Goal: Task Accomplishment & Management: Use online tool/utility

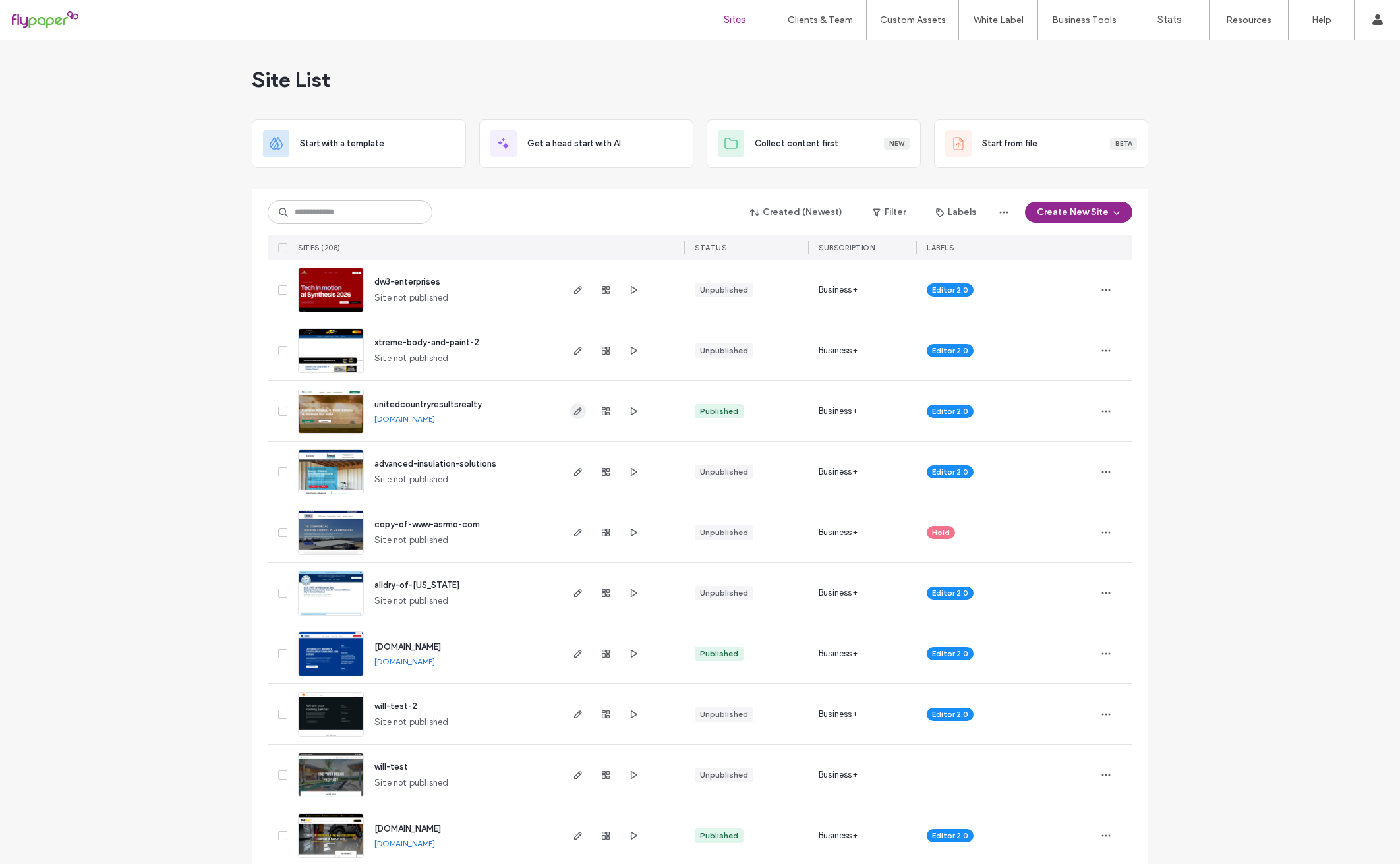
click at [578, 408] on icon "button" at bounding box center [578, 411] width 11 height 11
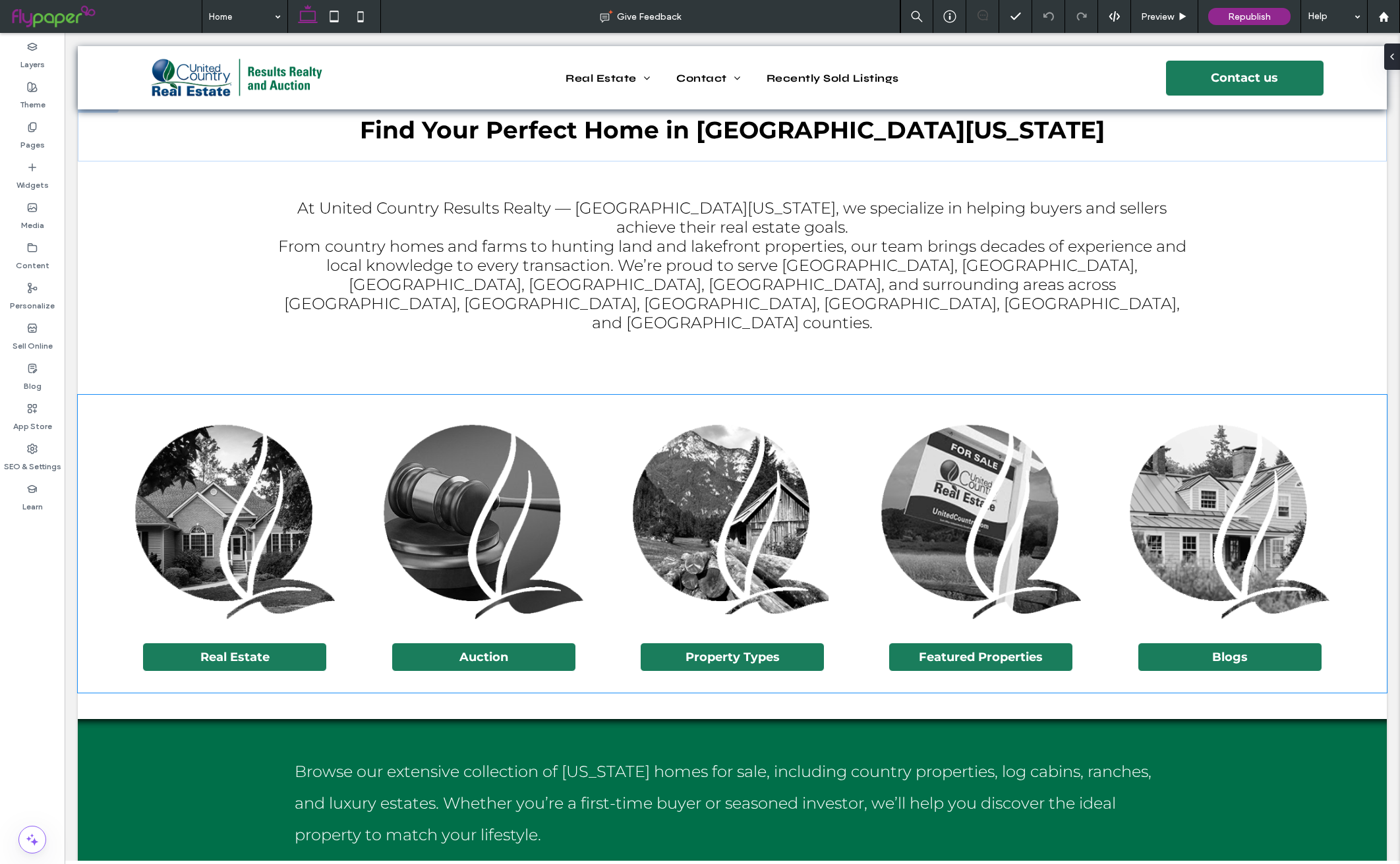
scroll to position [696, 0]
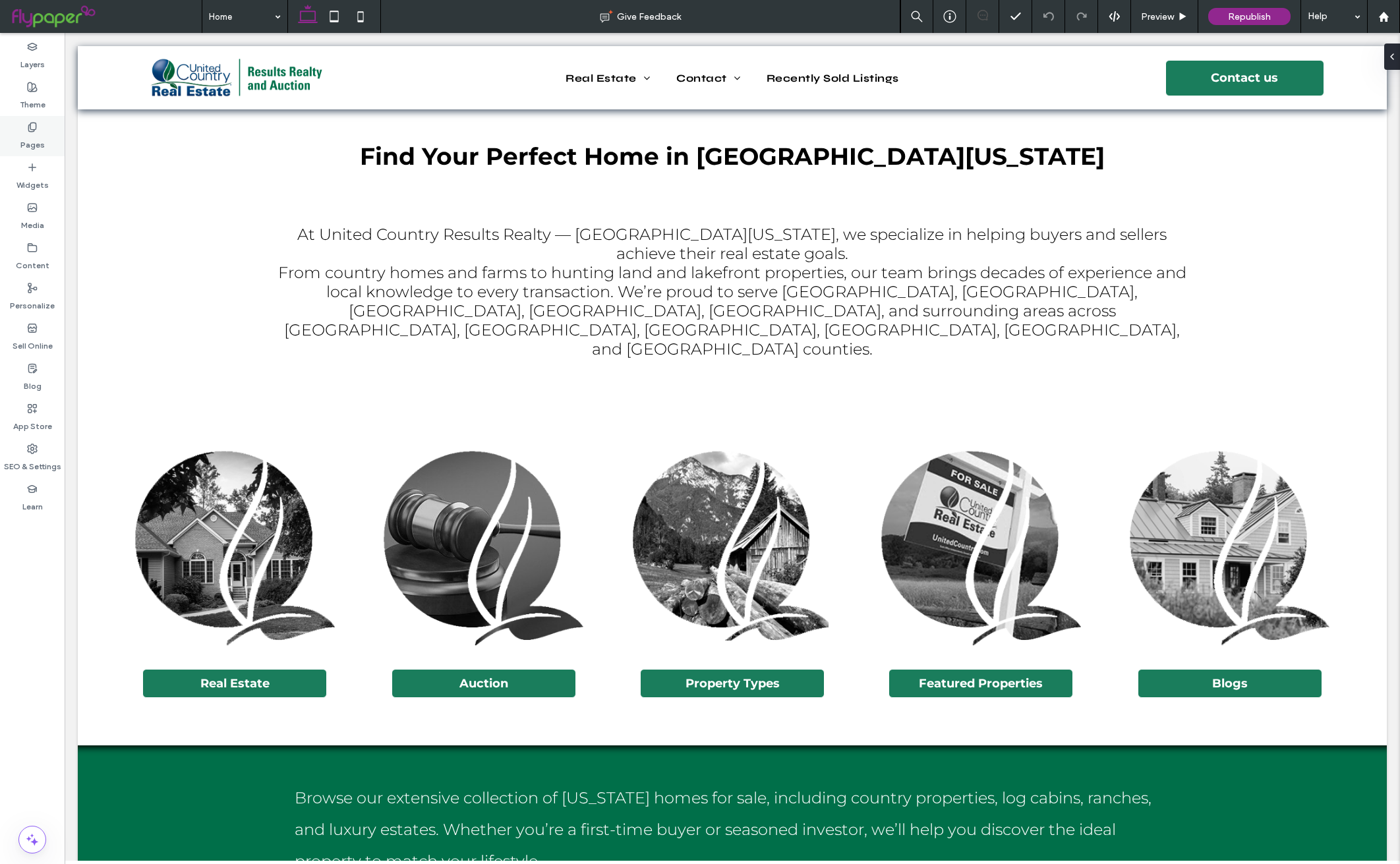
click at [18, 135] on div "Pages" at bounding box center [32, 135] width 64 height 40
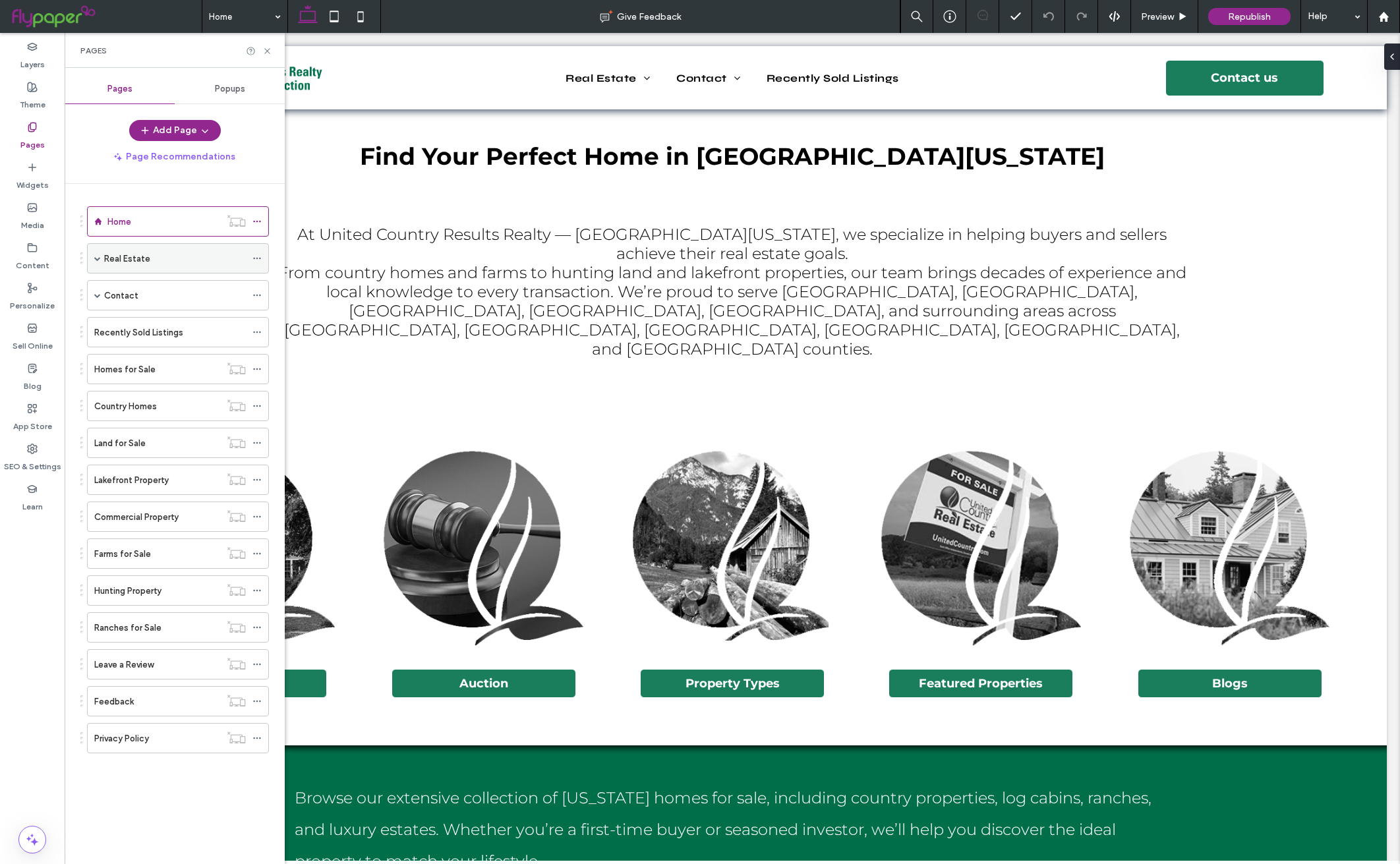
click at [164, 261] on div "Real Estate" at bounding box center [175, 259] width 142 height 14
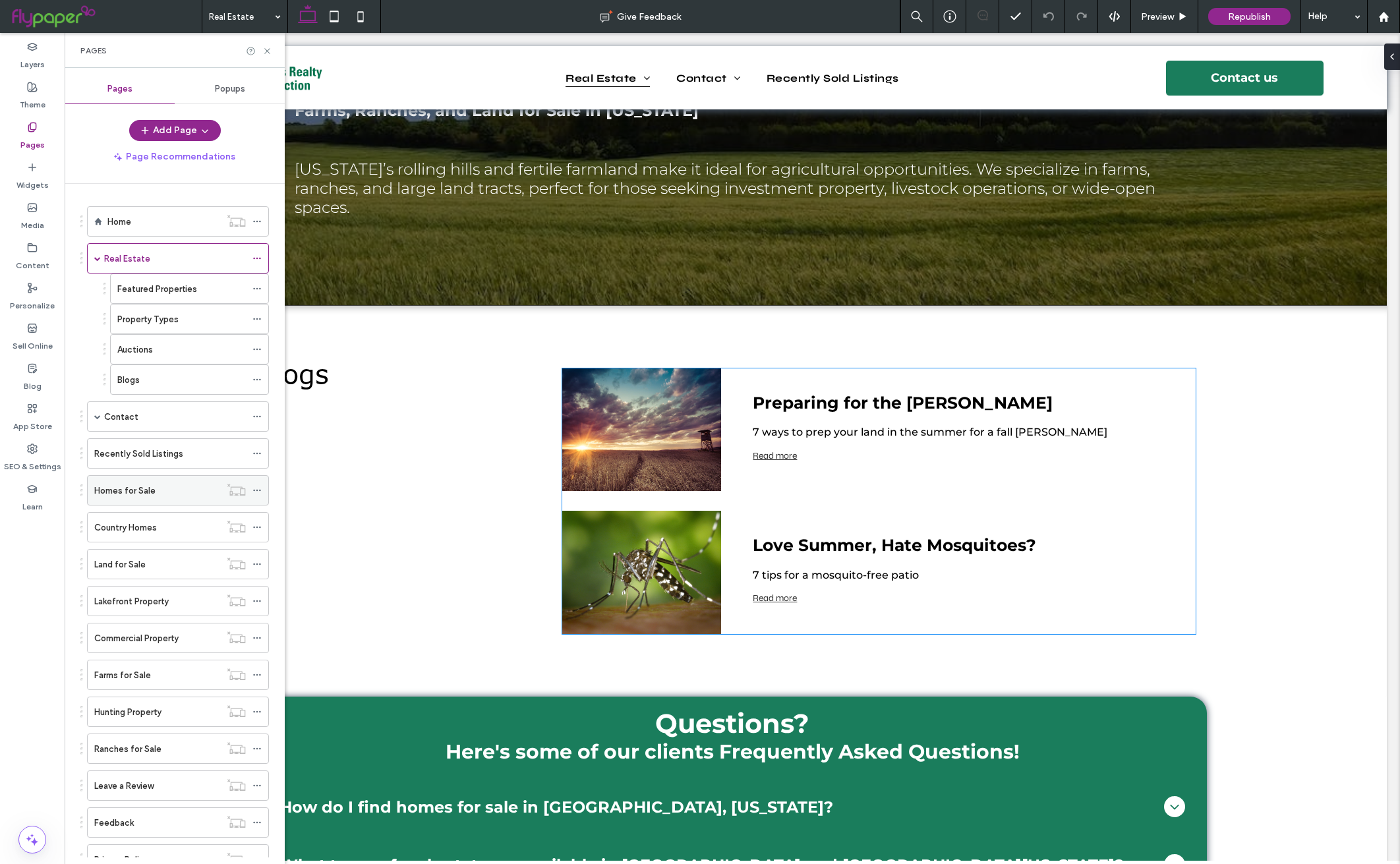
scroll to position [1602, 0]
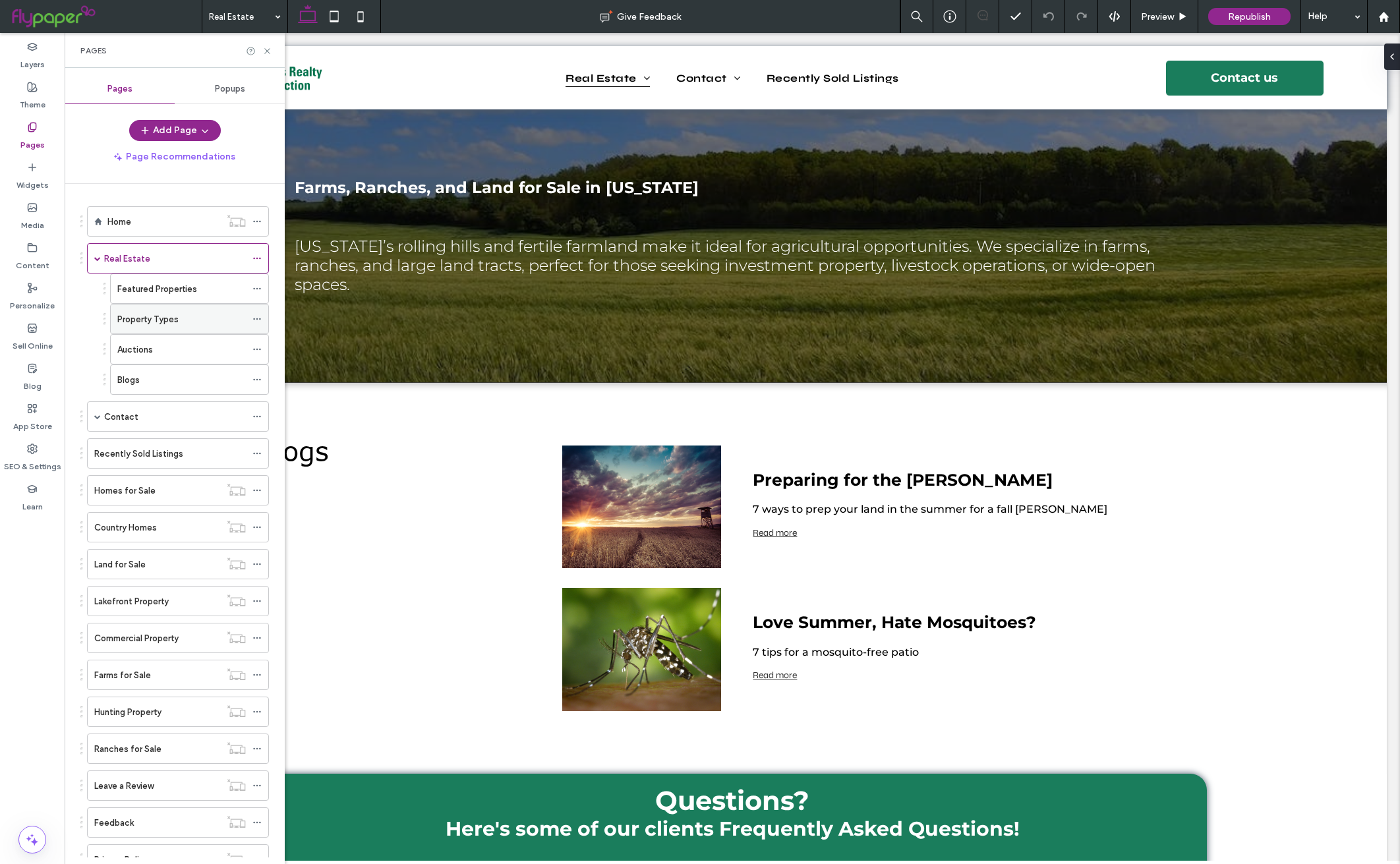
click at [189, 306] on div "Property Types" at bounding box center [189, 319] width 159 height 31
click at [185, 292] on label "Featured Properties" at bounding box center [157, 289] width 80 height 23
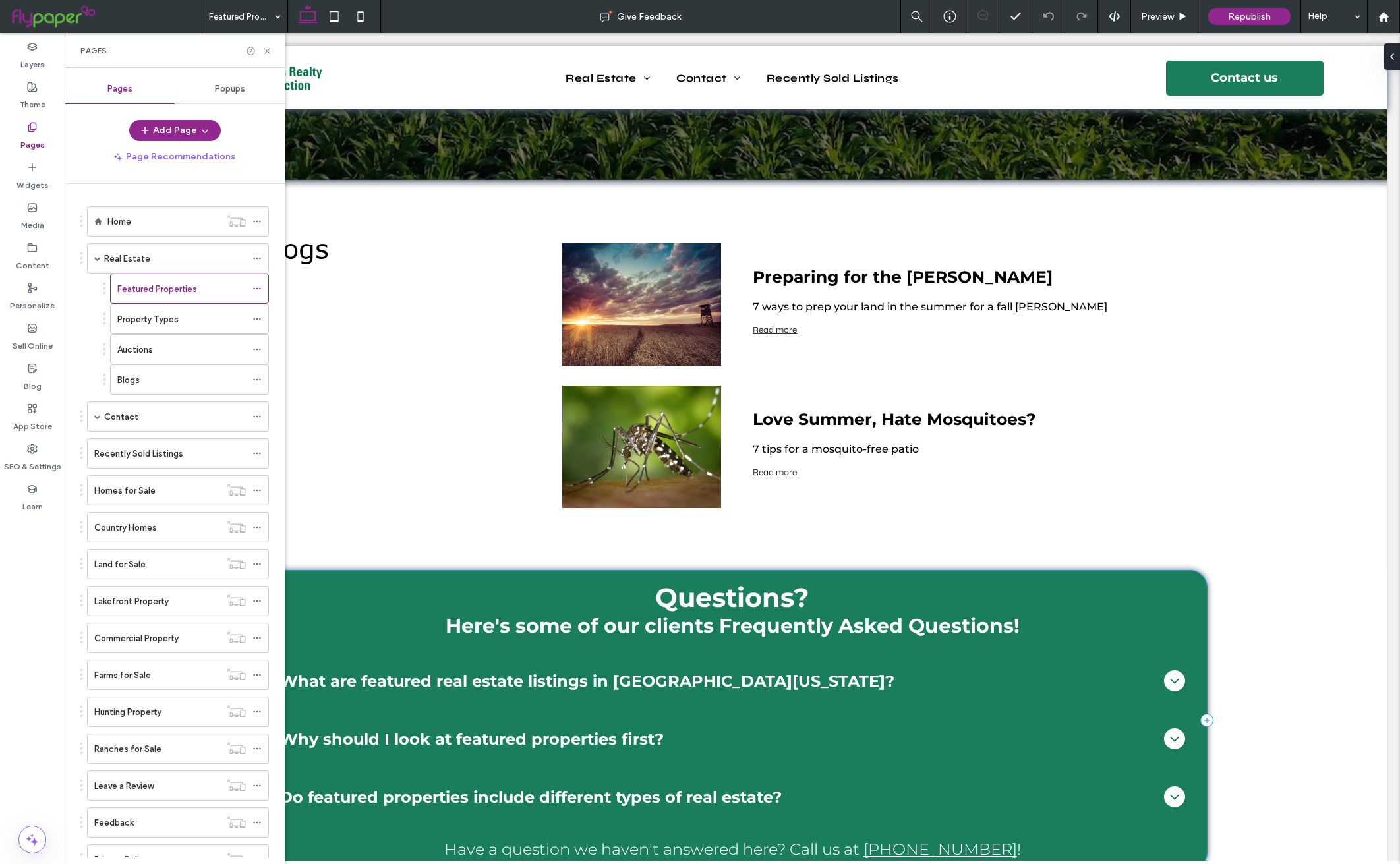
scroll to position [2359, 0]
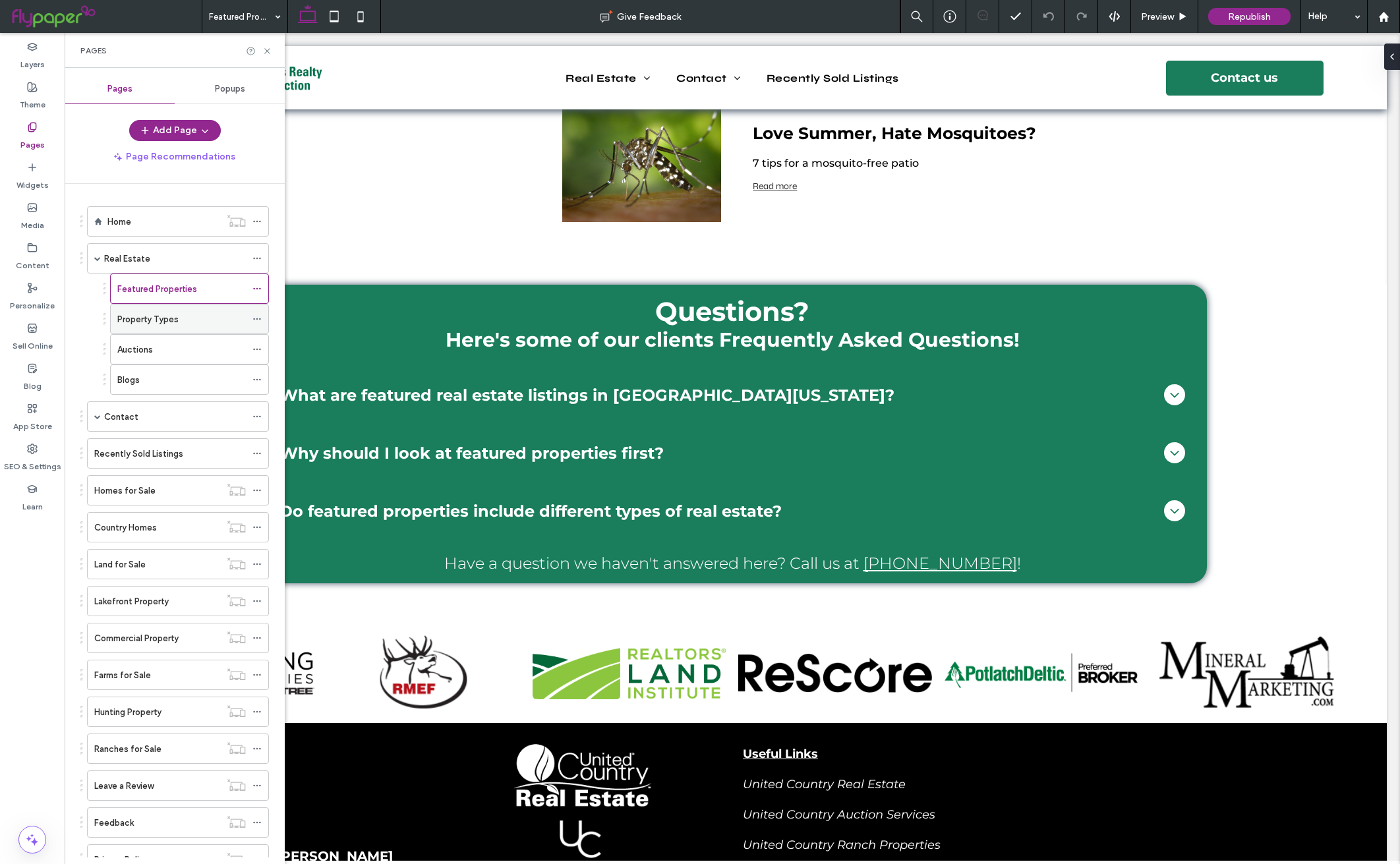
click at [197, 322] on div "Property Types" at bounding box center [182, 319] width 129 height 14
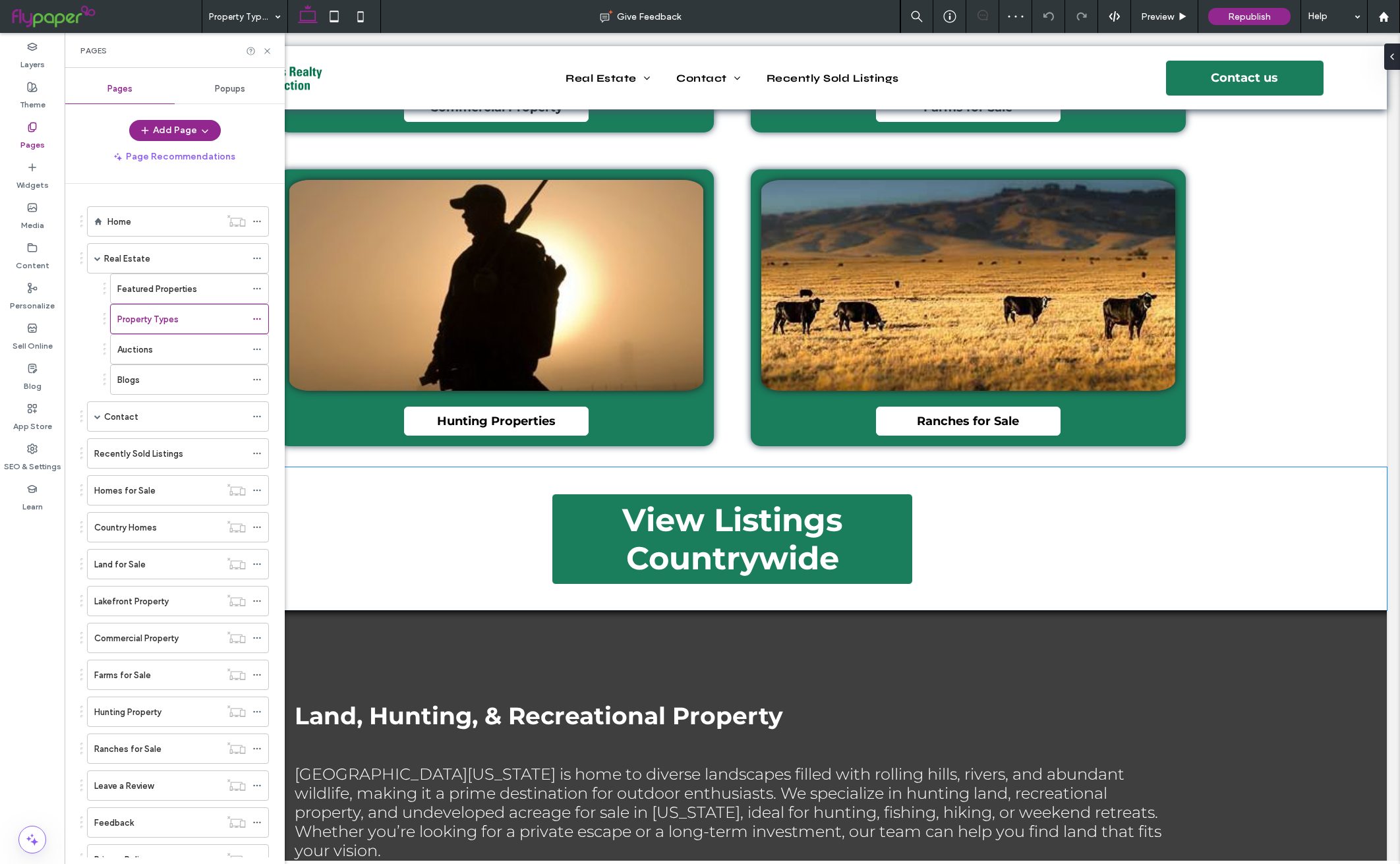
scroll to position [1889, 0]
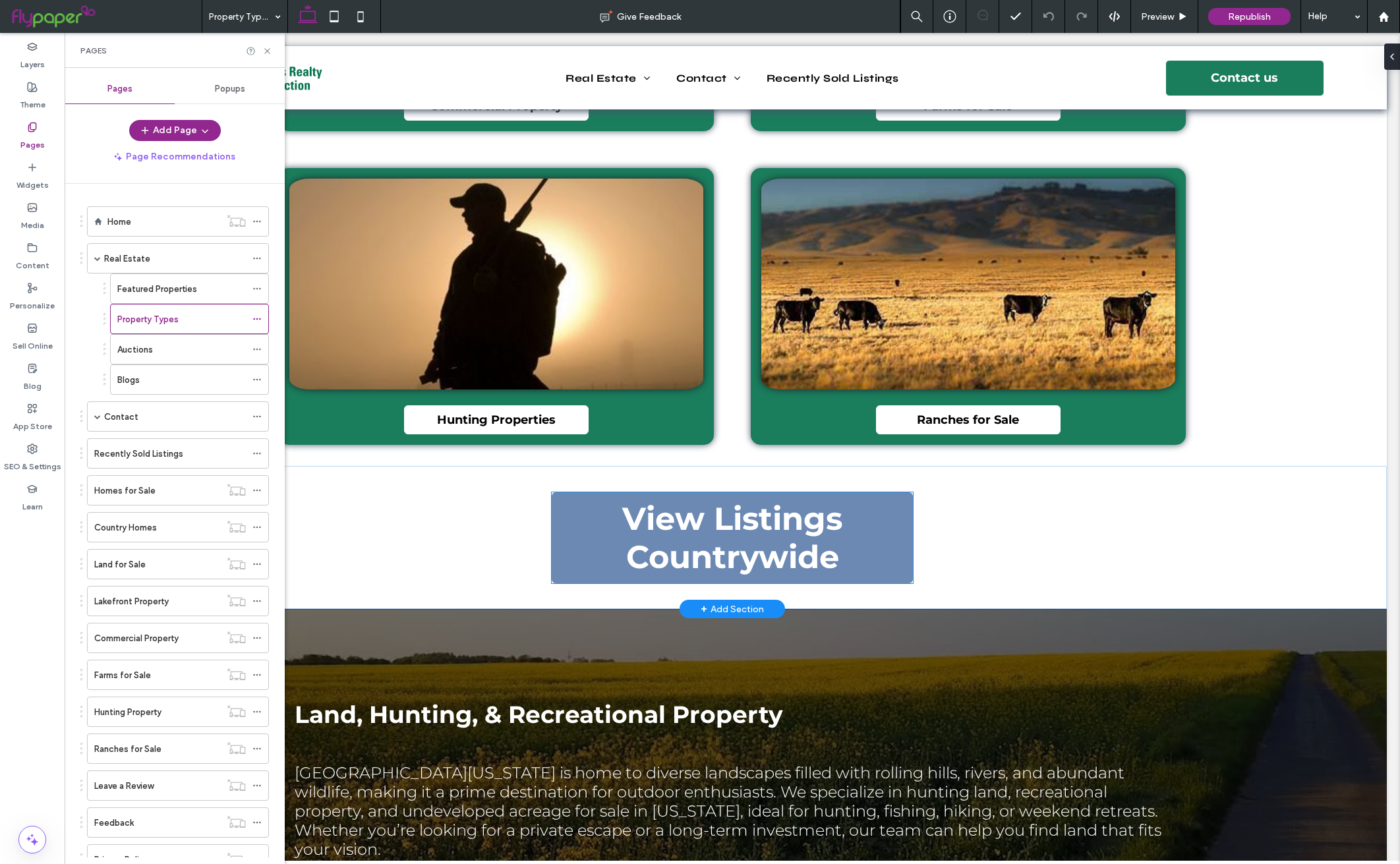
click at [874, 538] on span "View Listings Countrywide" at bounding box center [732, 538] width 351 height 77
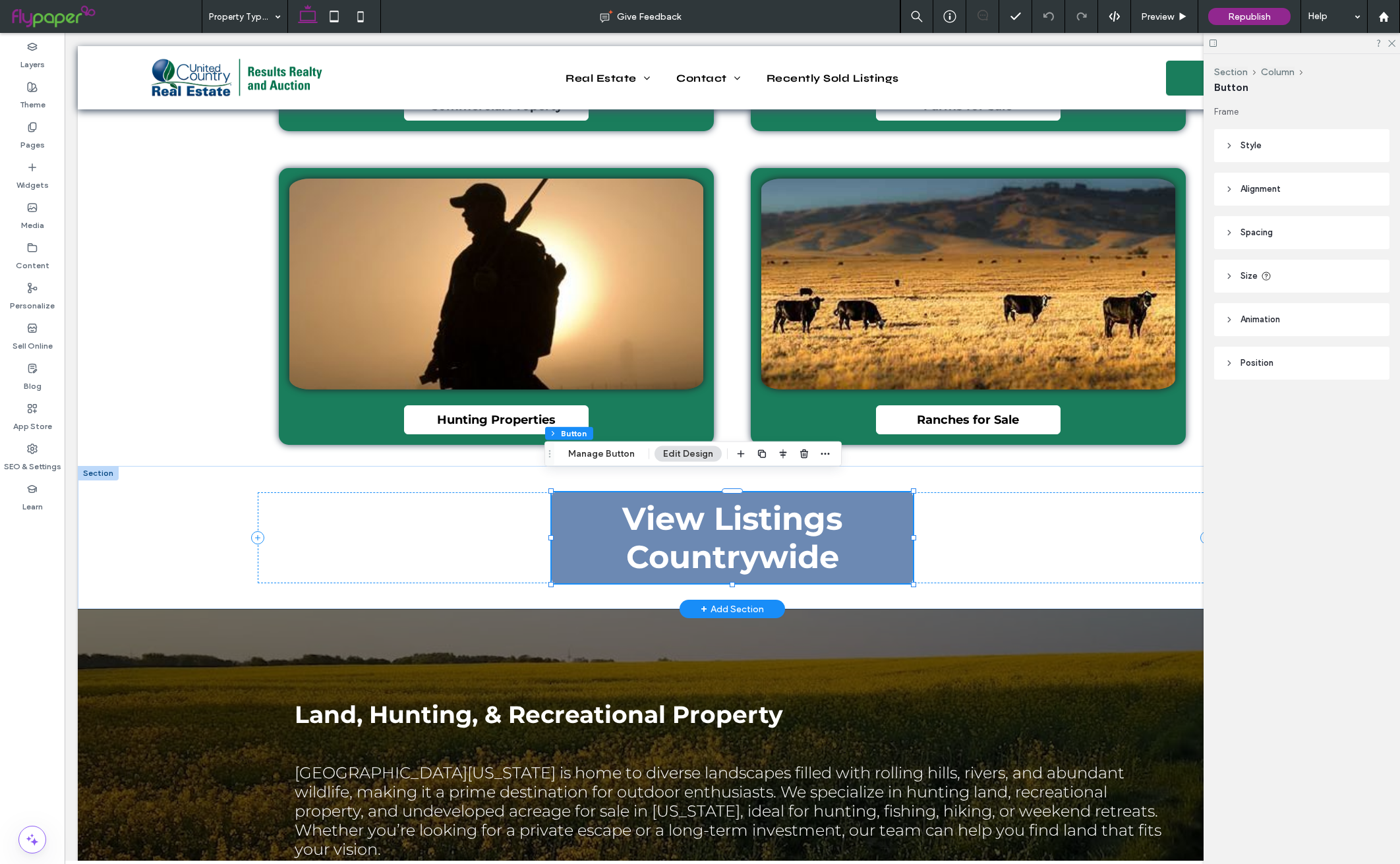
type input "**"
click at [770, 505] on span "View Listings Countrywide" at bounding box center [732, 538] width 351 height 77
type input "*"
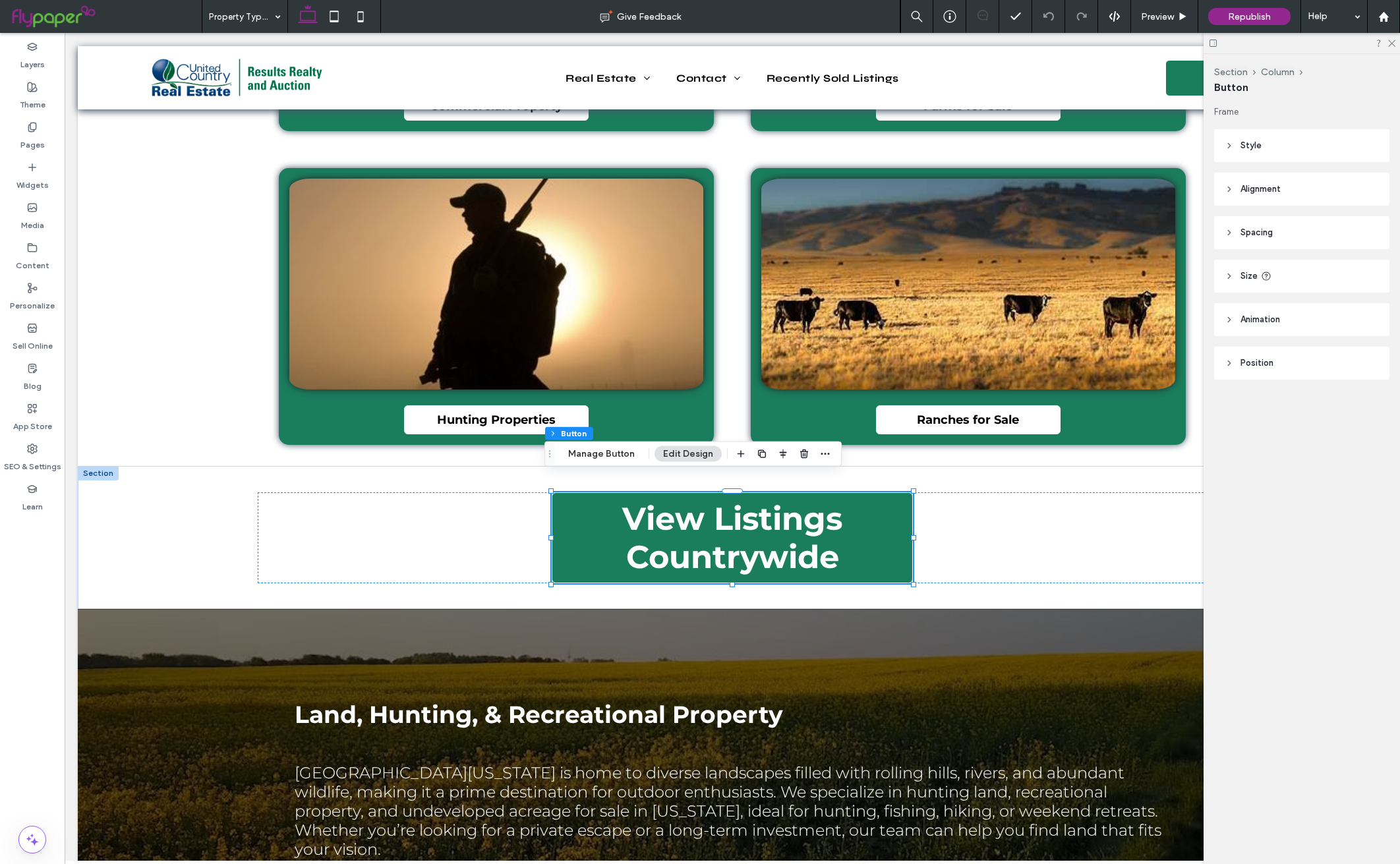
click at [1236, 272] on header "Size" at bounding box center [1302, 276] width 175 height 33
click at [1232, 187] on icon at bounding box center [1229, 188] width 9 height 9
click at [1236, 152] on header "Style" at bounding box center [1302, 145] width 175 height 33
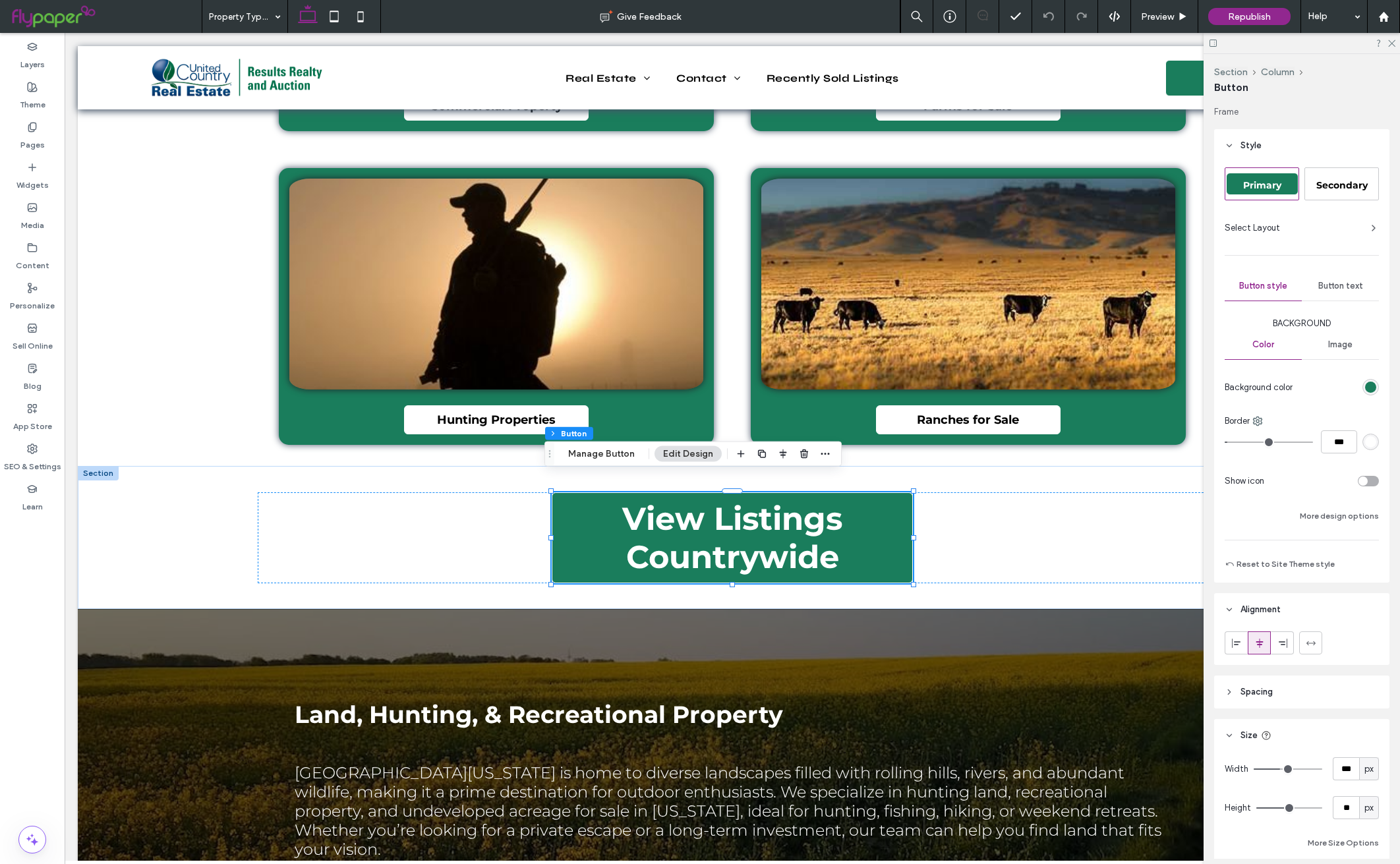
click at [1331, 287] on span "Button text" at bounding box center [1341, 286] width 45 height 11
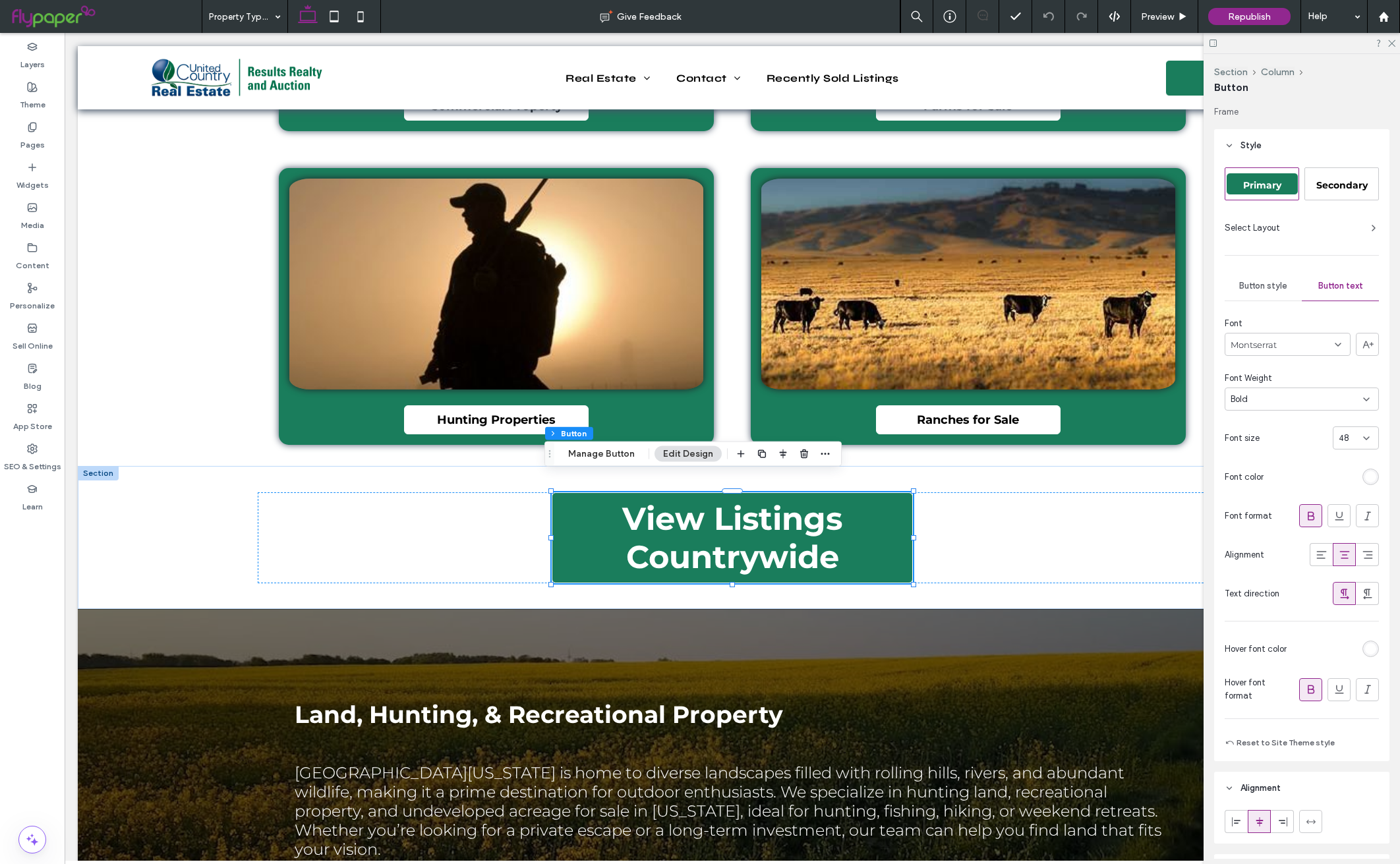
click at [1361, 433] on icon at bounding box center [1366, 438] width 11 height 11
click at [1334, 490] on span "32" at bounding box center [1333, 487] width 10 height 13
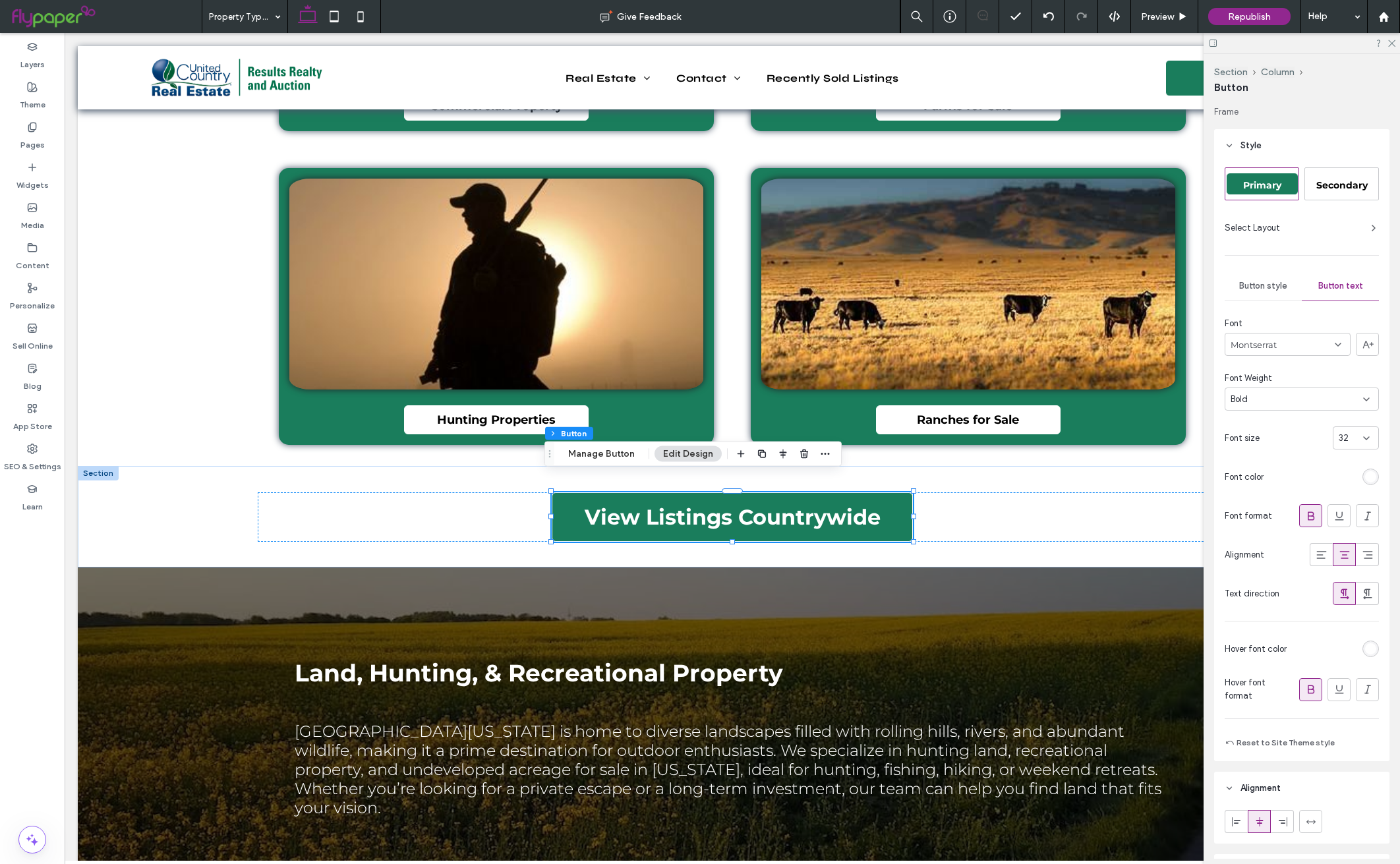
click at [1364, 439] on use at bounding box center [1366, 438] width 5 height 2
click at [1339, 439] on div "32" at bounding box center [1348, 439] width 18 height 13
click at [1361, 442] on icon at bounding box center [1366, 438] width 11 height 11
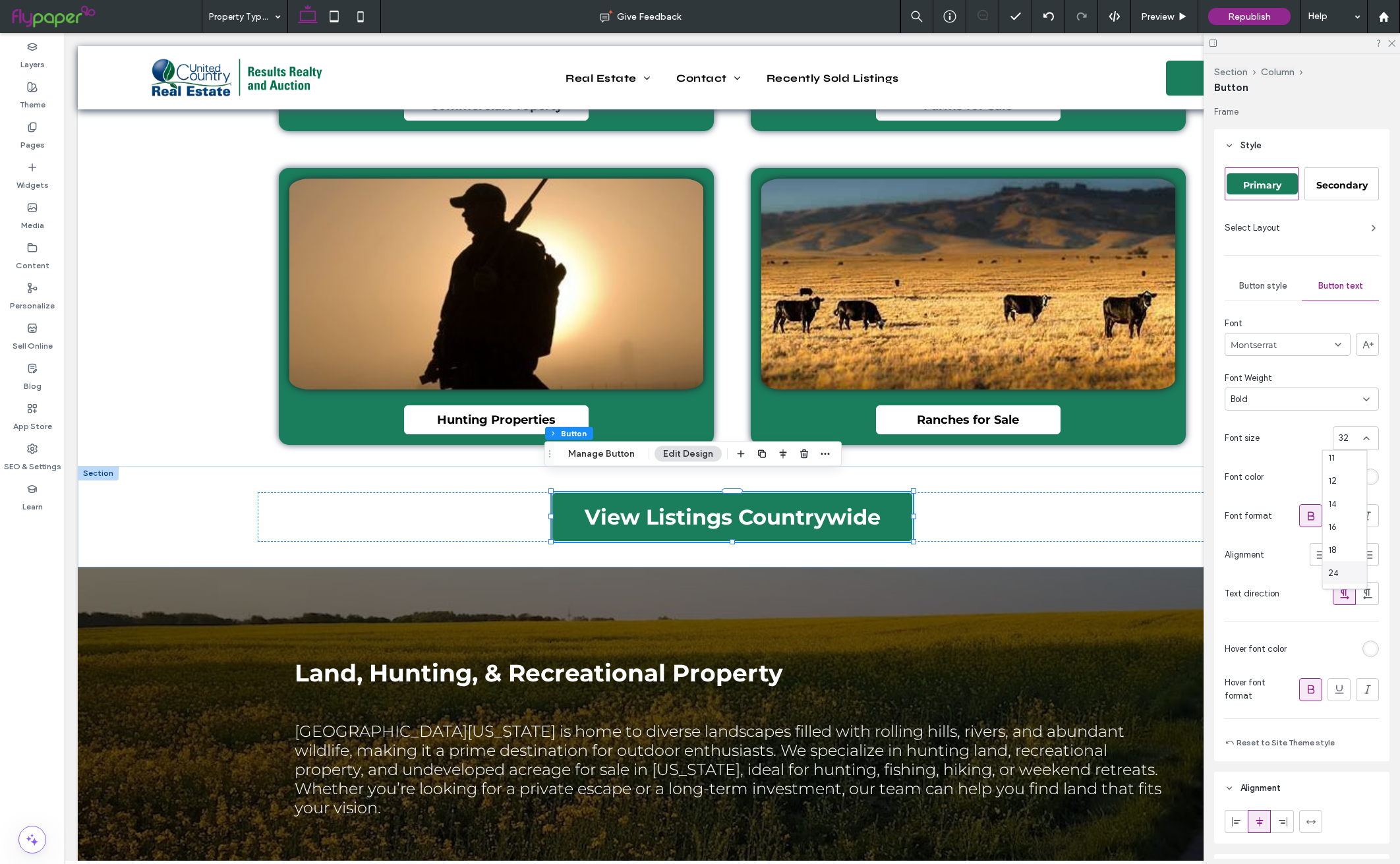
click at [1336, 571] on span "24" at bounding box center [1333, 573] width 11 height 13
click at [1361, 434] on icon at bounding box center [1366, 438] width 11 height 11
click at [1341, 577] on div "32" at bounding box center [1345, 578] width 44 height 23
click at [1364, 439] on use at bounding box center [1366, 438] width 5 height 2
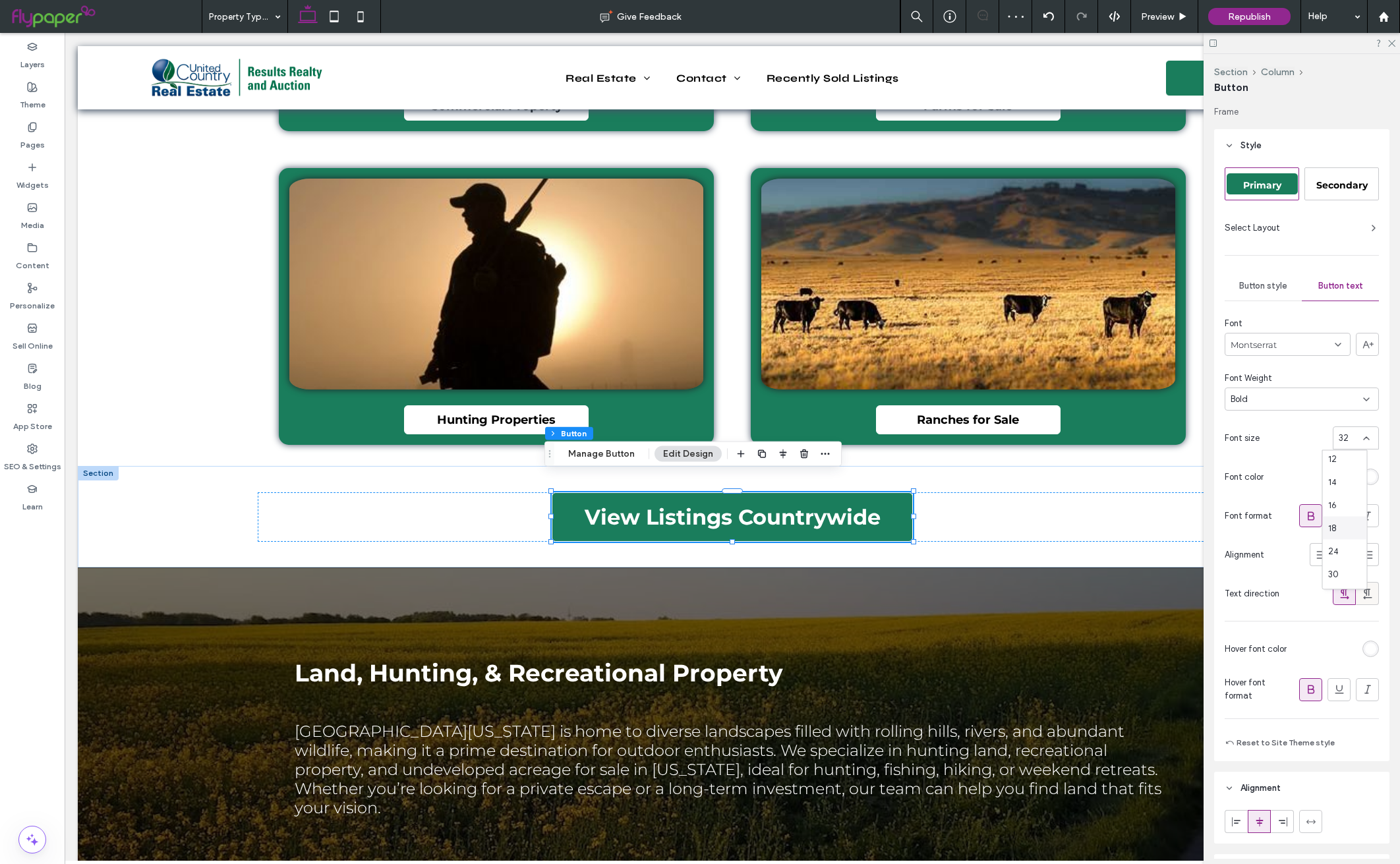
scroll to position [99, 0]
click at [1332, 569] on span "30" at bounding box center [1333, 571] width 11 height 13
click at [1255, 287] on span "Button style" at bounding box center [1263, 286] width 48 height 11
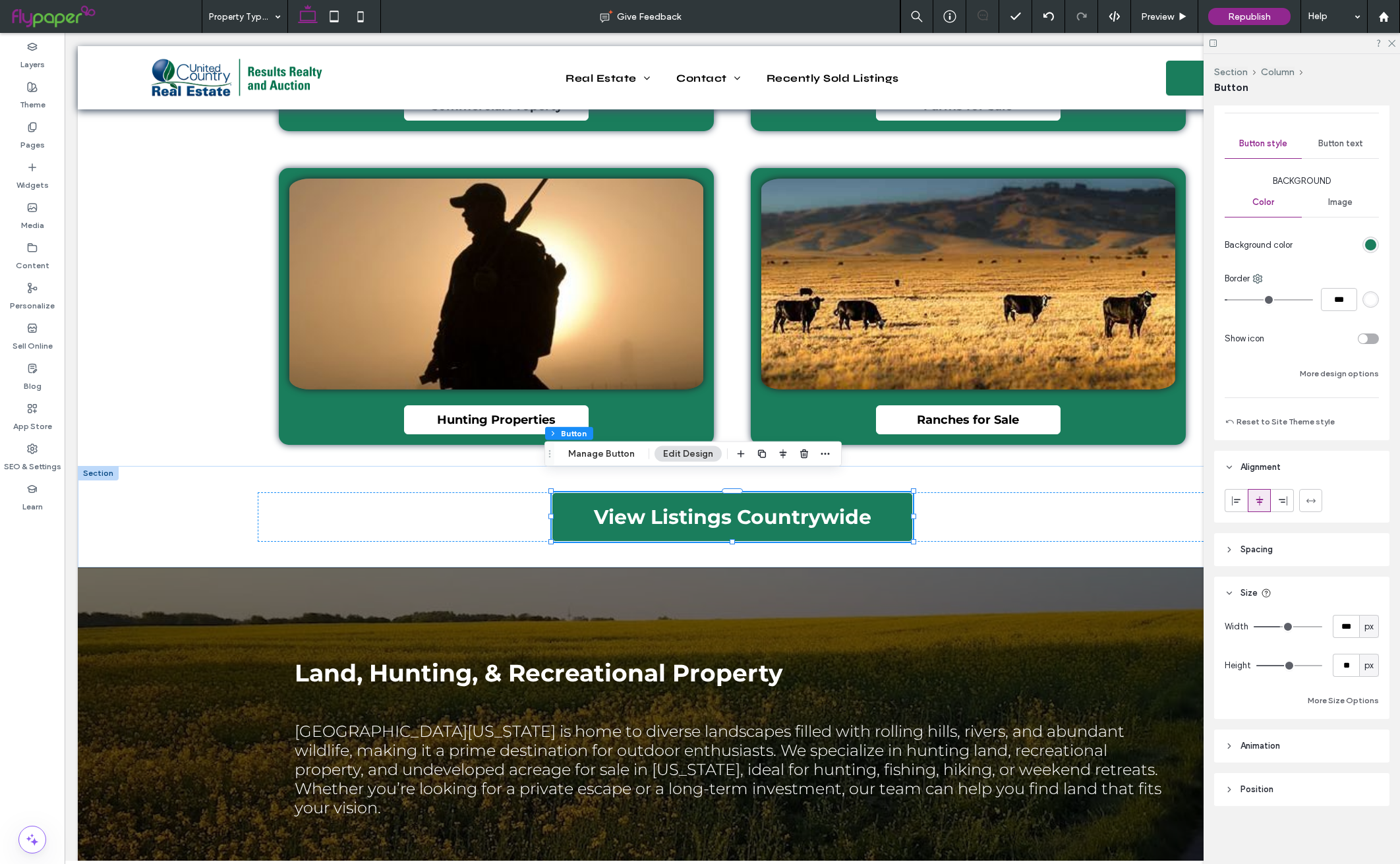
scroll to position [143, 0]
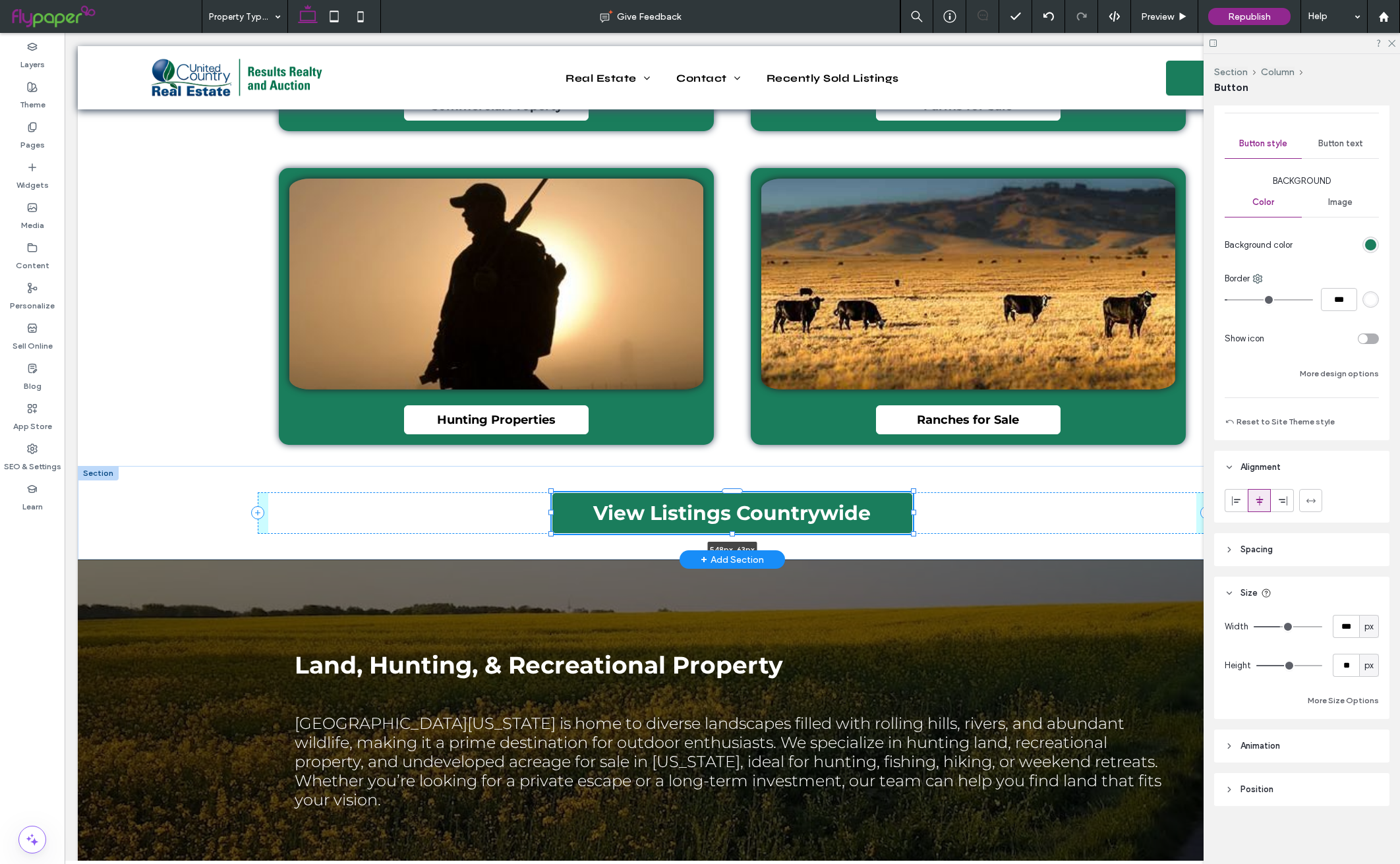
click at [730, 530] on div at bounding box center [733, 533] width 5 height 5
type input "**"
click at [1341, 626] on input "***" at bounding box center [1346, 627] width 26 height 23
type input "***"
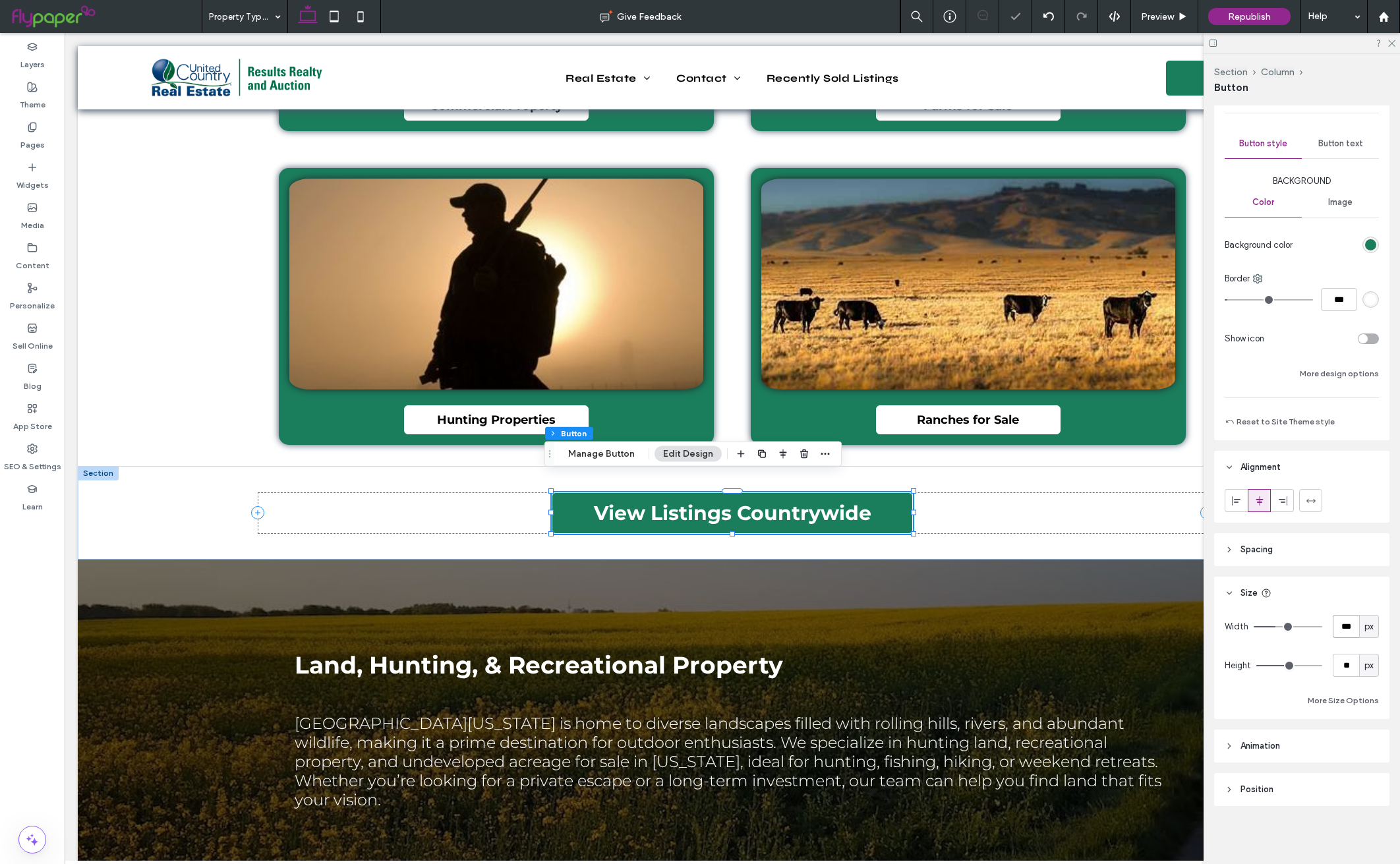
type input "***"
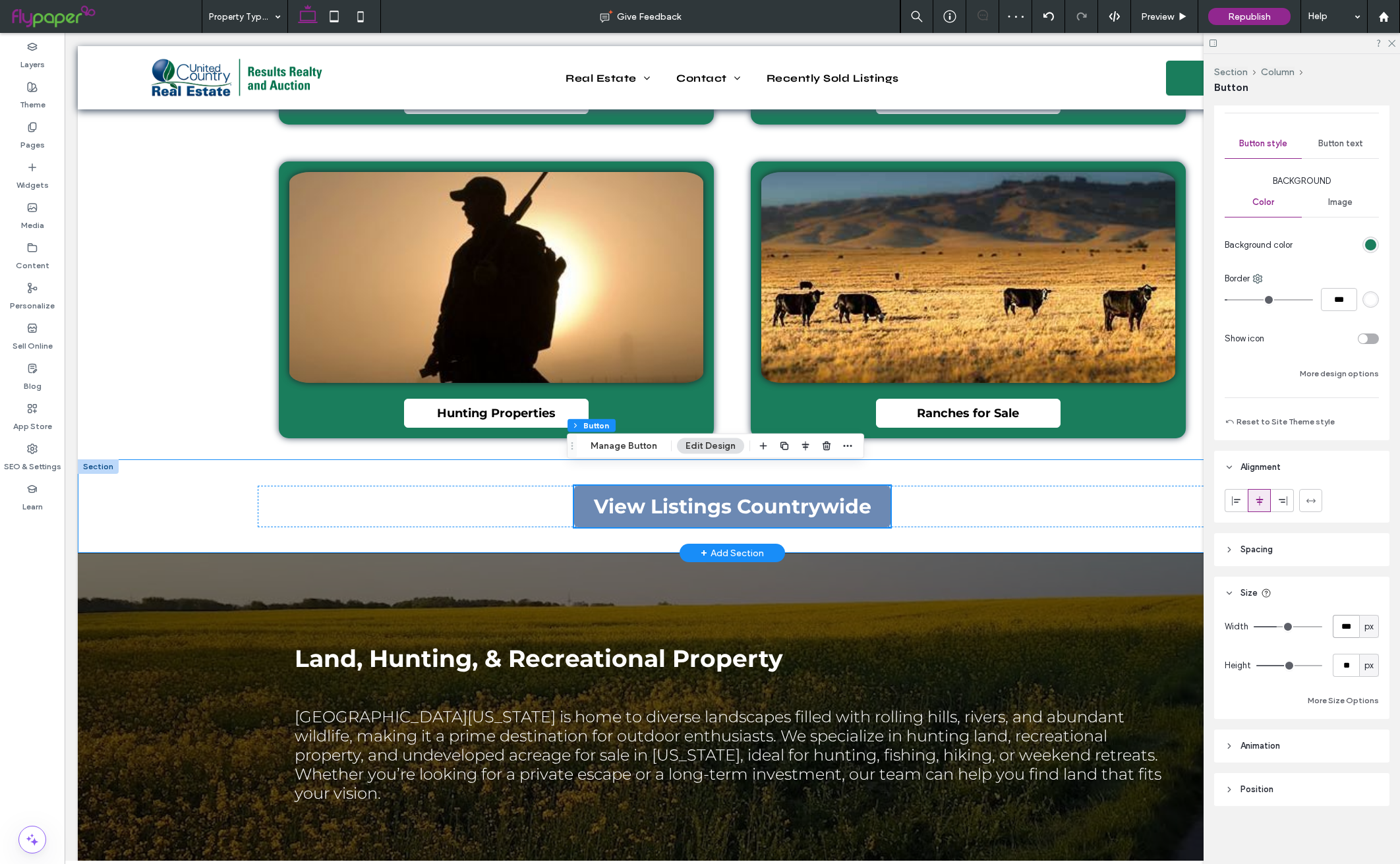
scroll to position [1897, 0]
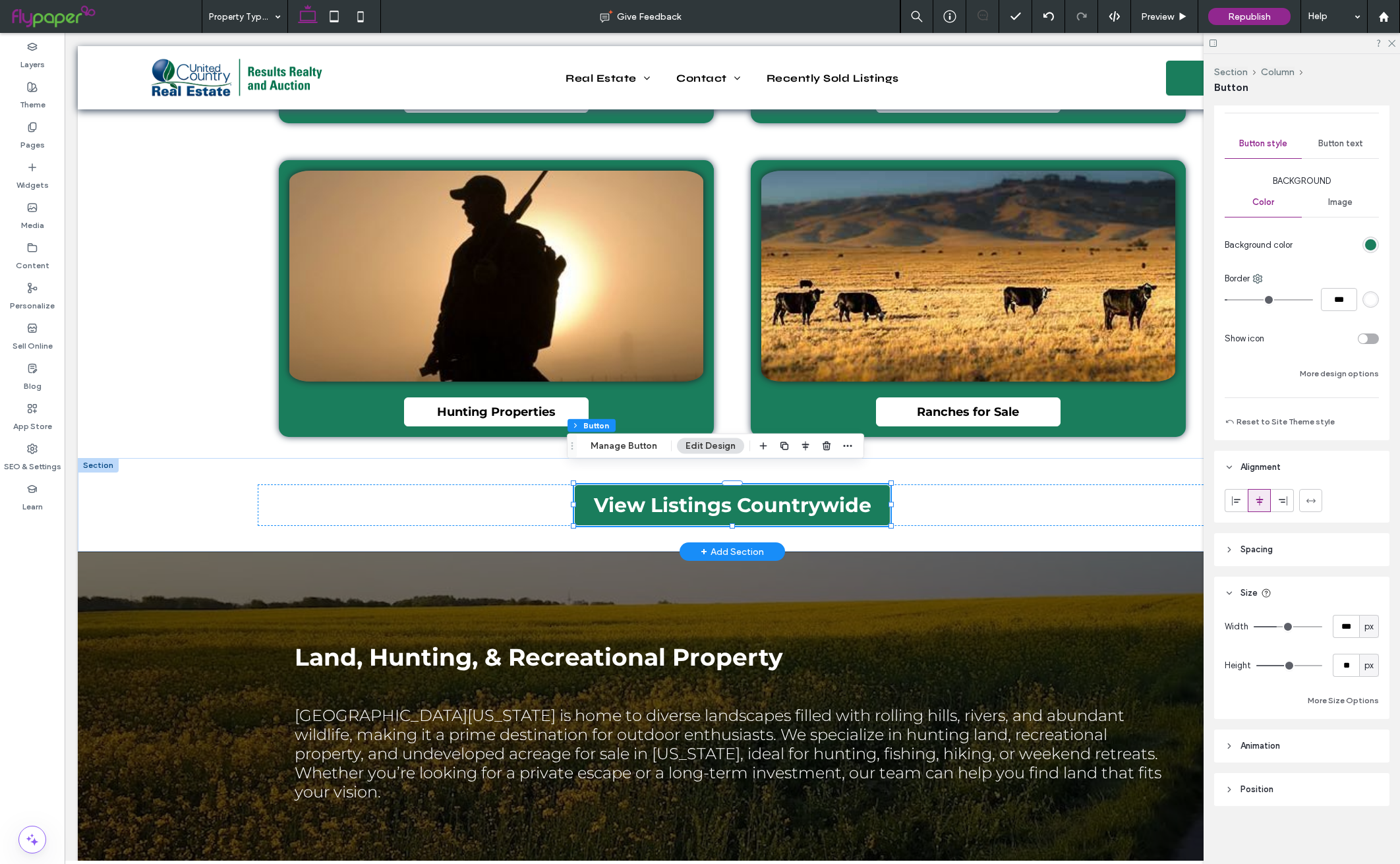
click at [93, 458] on div at bounding box center [97, 466] width 40 height 15
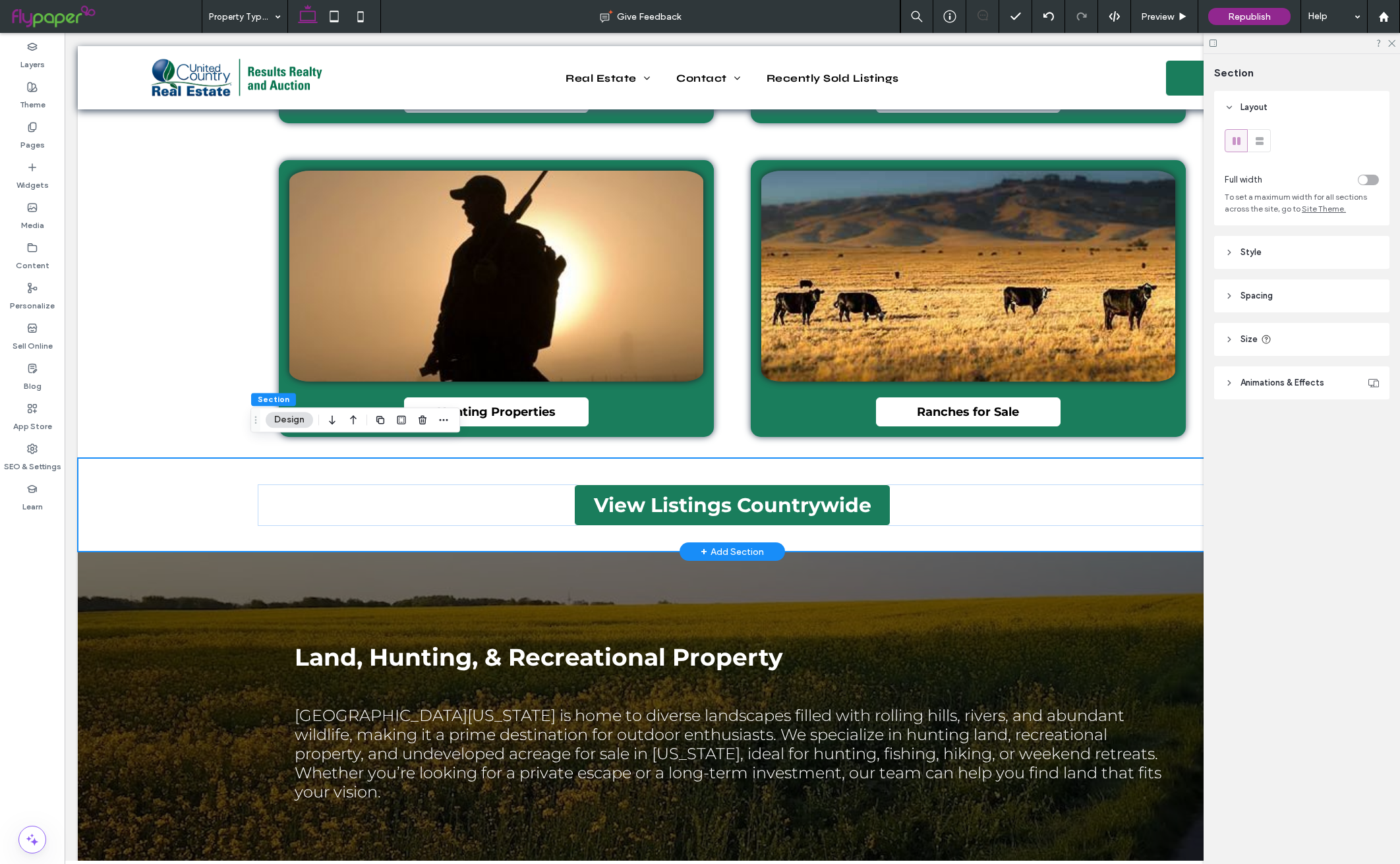
click at [110, 458] on div "View Listings Countrywide" at bounding box center [732, 505] width 1309 height 93
click at [445, 419] on icon "button" at bounding box center [444, 420] width 11 height 11
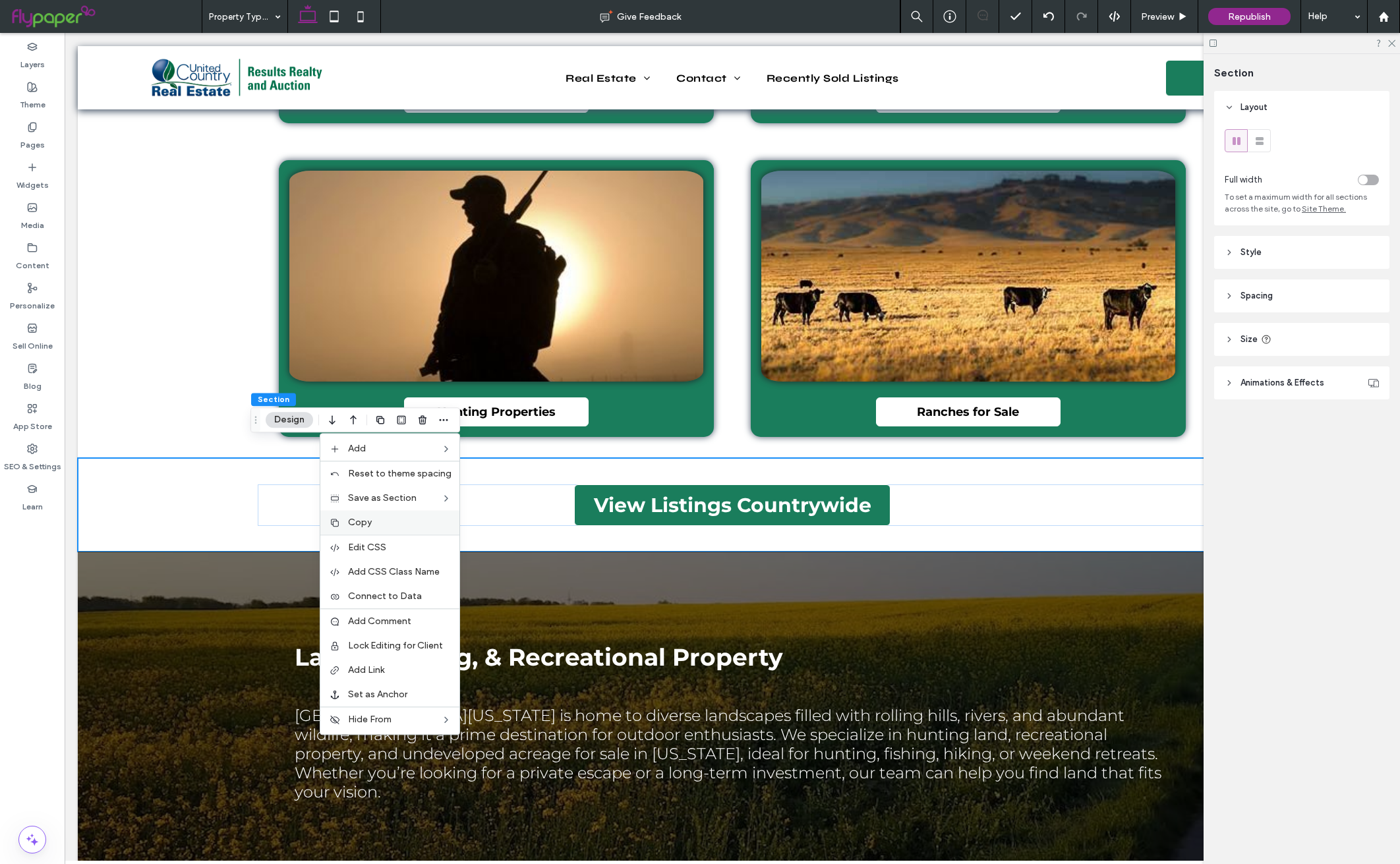
click at [368, 521] on span "Copy" at bounding box center [359, 523] width 24 height 12
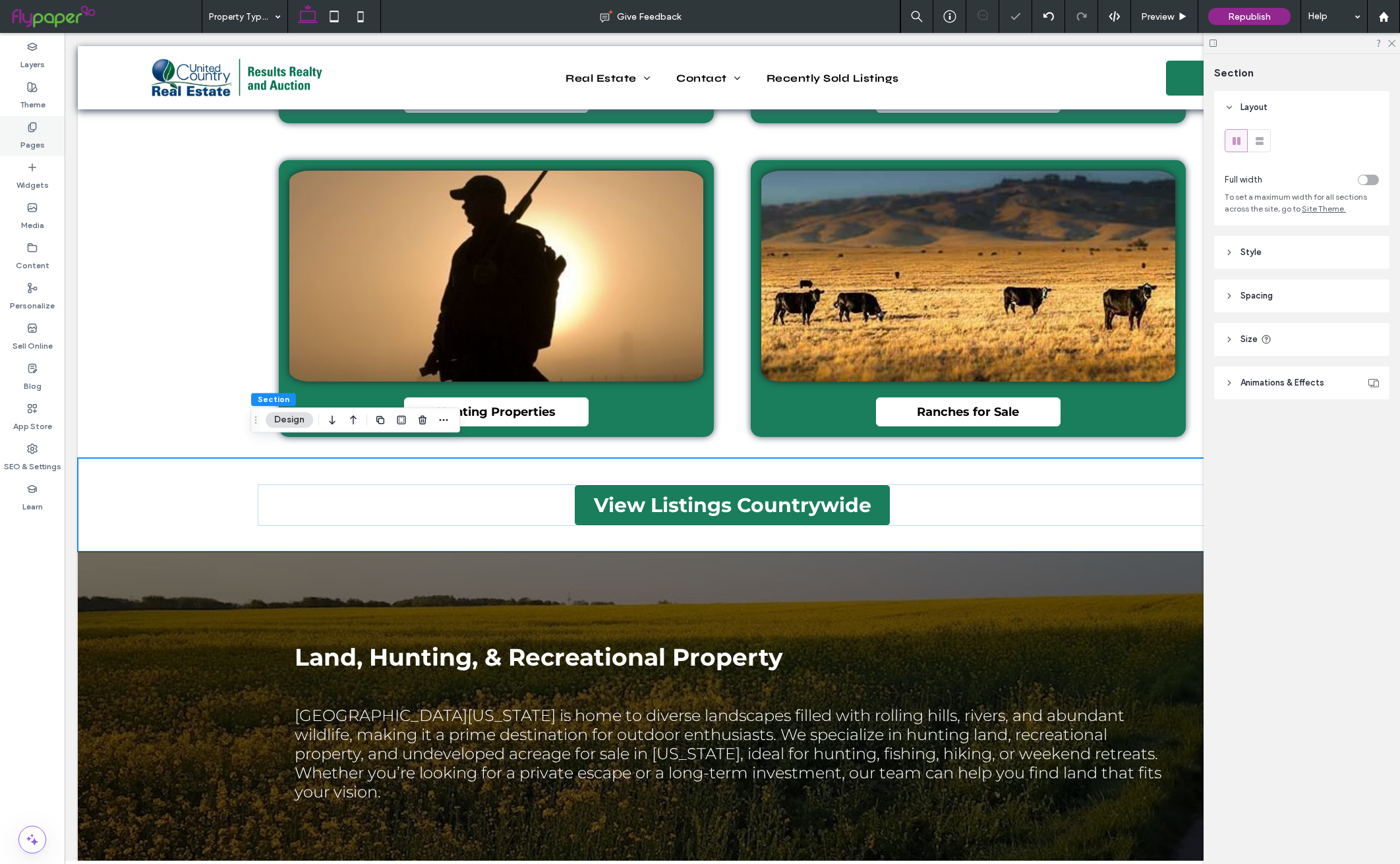
click at [21, 129] on div "Pages" at bounding box center [32, 135] width 64 height 40
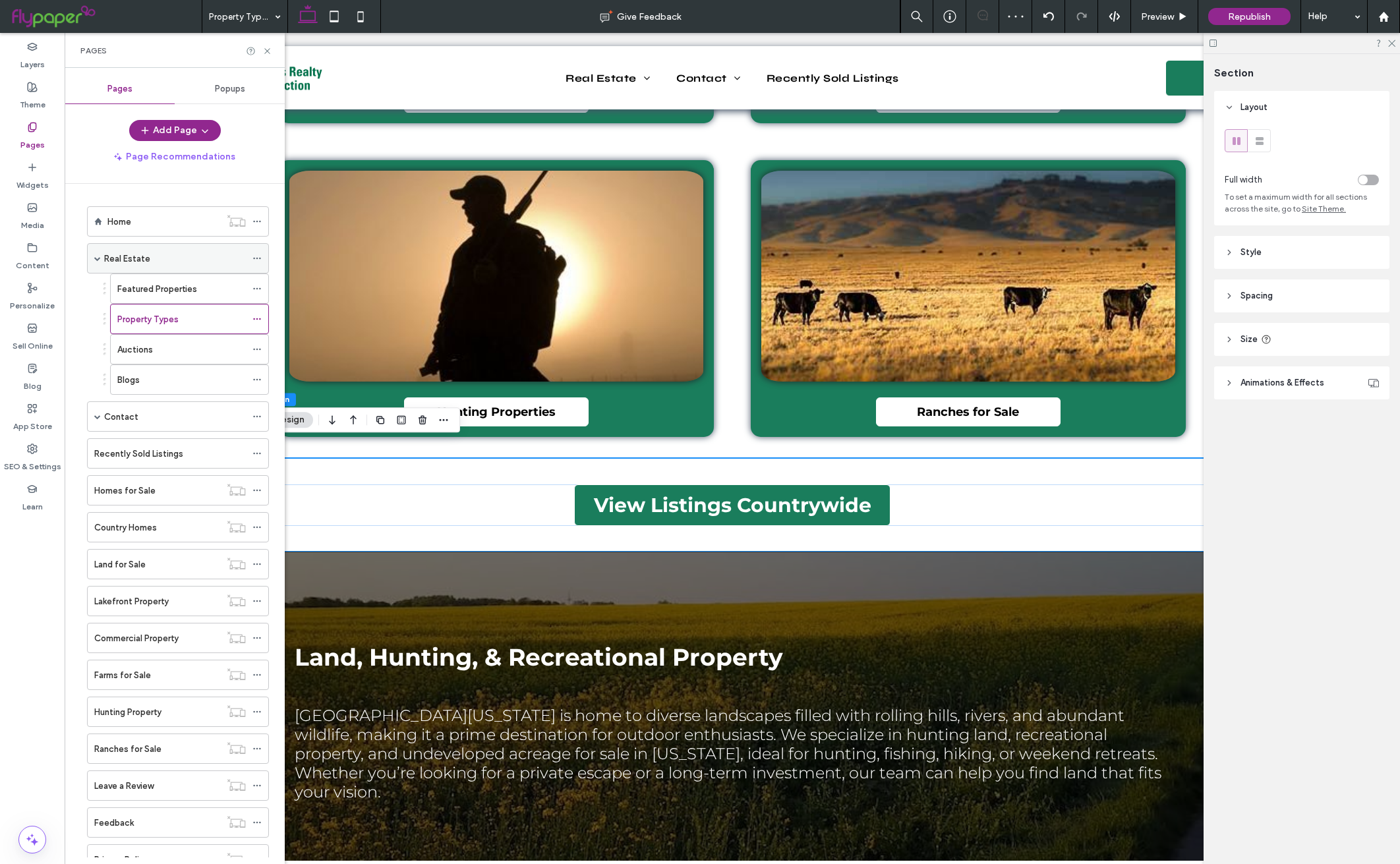
click at [201, 257] on div "Real Estate" at bounding box center [175, 259] width 142 height 14
